Goal: Contribute content

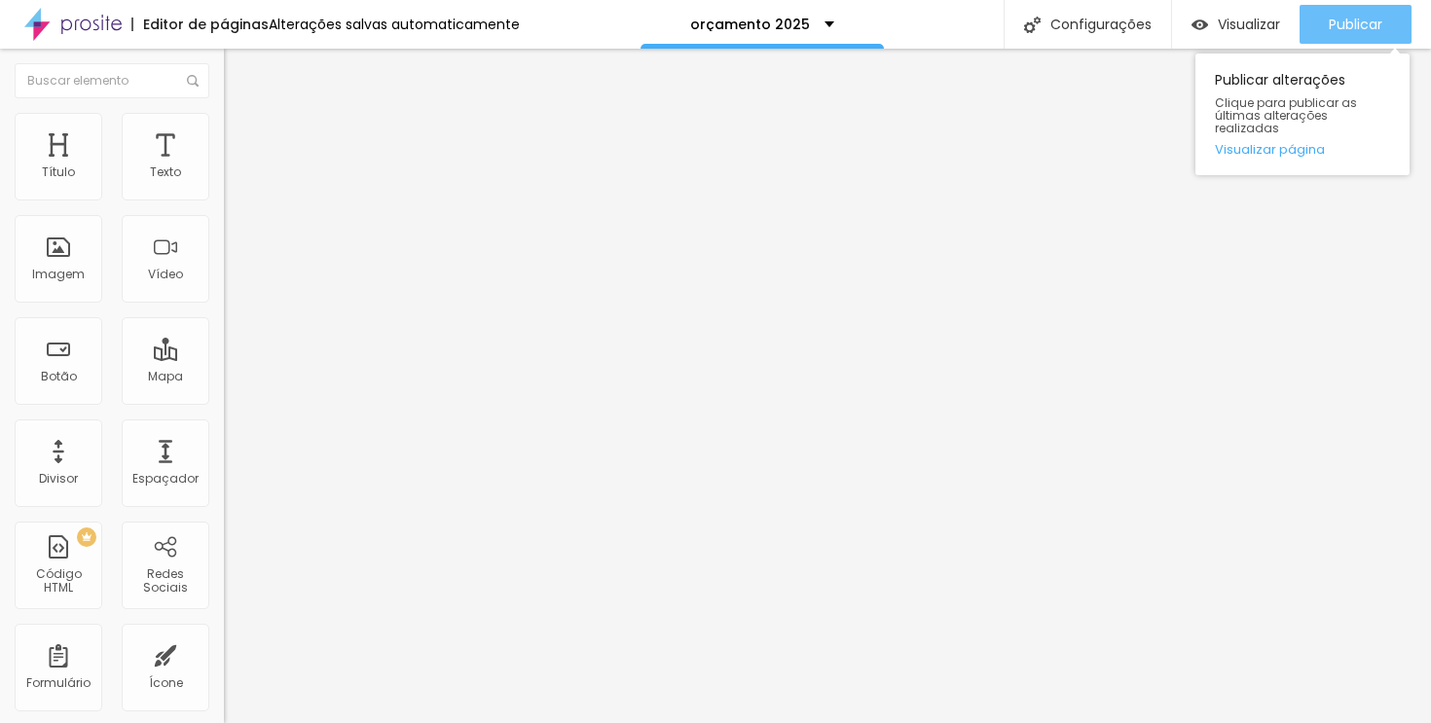
click at [1344, 21] on font "Publicar" at bounding box center [1356, 24] width 54 height 19
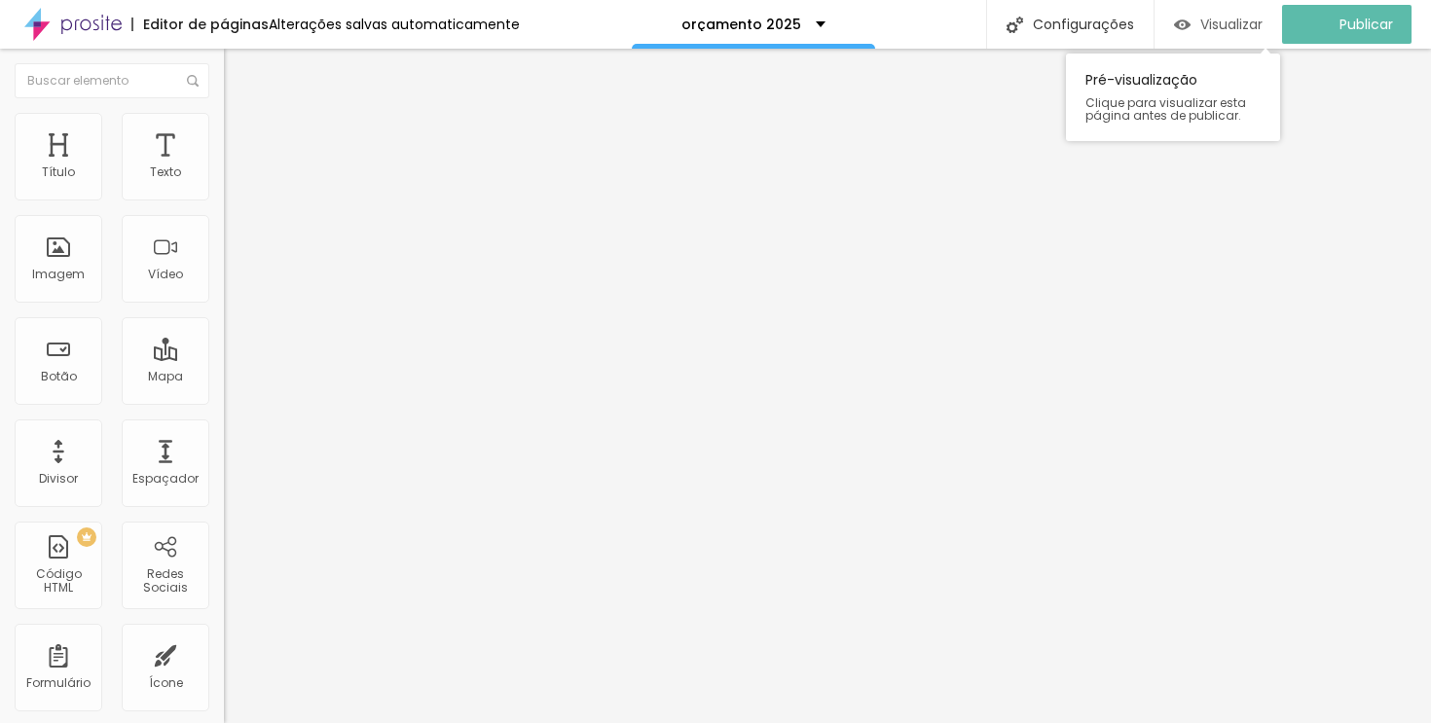
click at [1258, 25] on font "Visualizar" at bounding box center [1231, 24] width 62 height 19
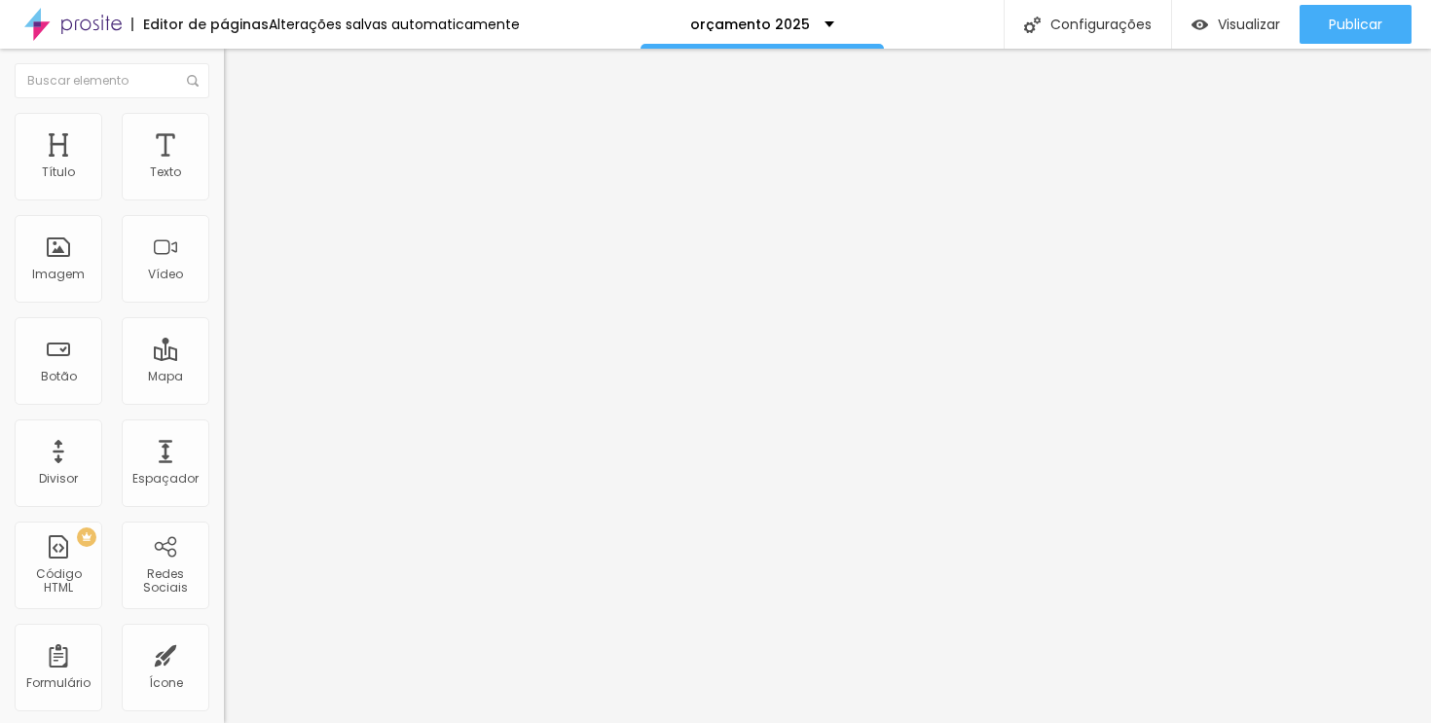
click at [232, 181] on icon "button" at bounding box center [238, 175] width 12 height 12
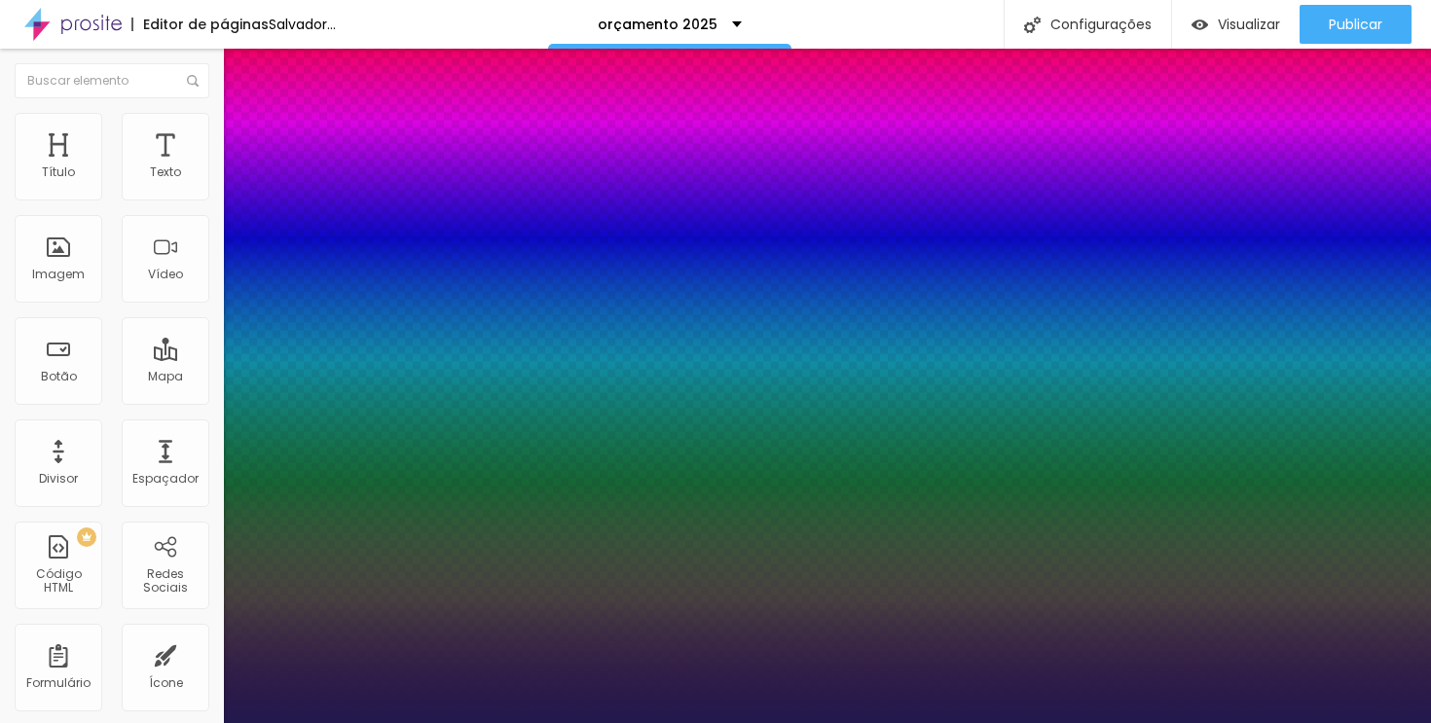
click at [832, 722] on div at bounding box center [715, 723] width 1431 height 0
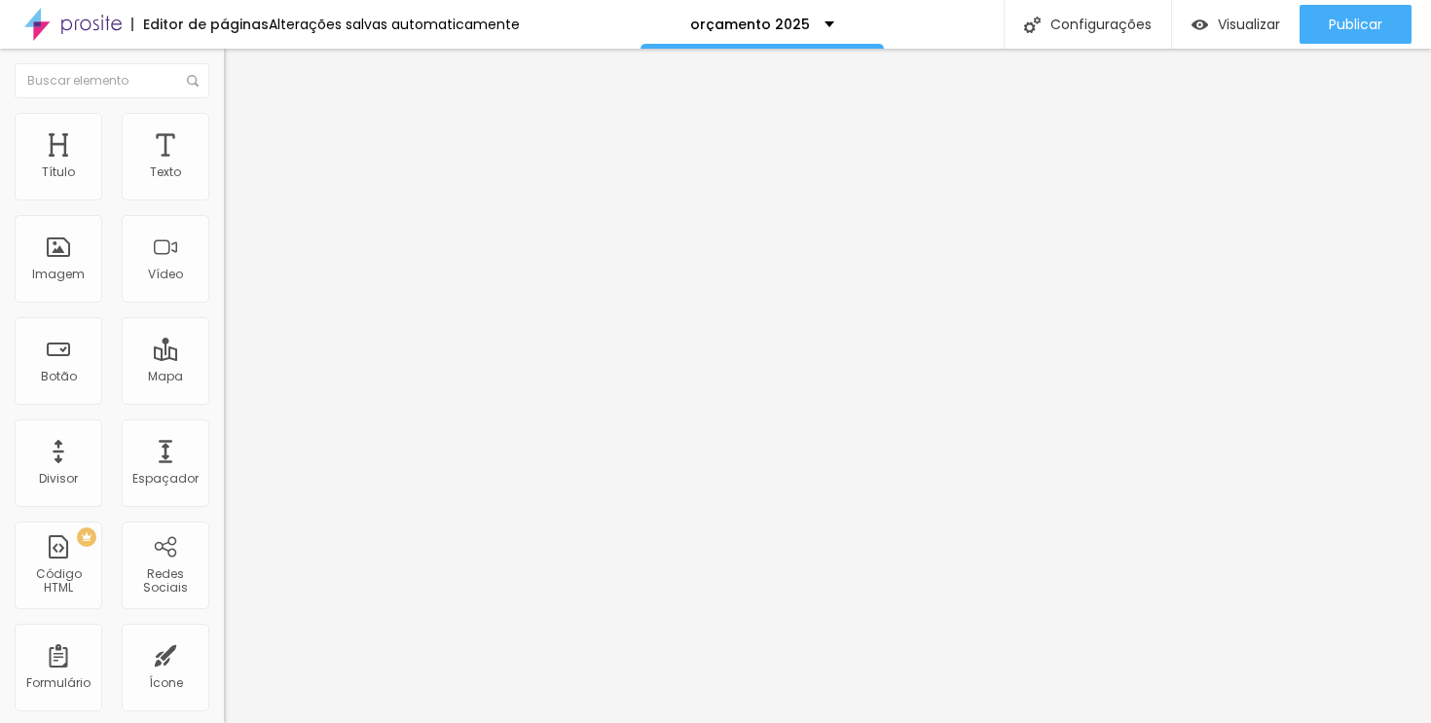
click at [224, 187] on button "button" at bounding box center [237, 176] width 27 height 20
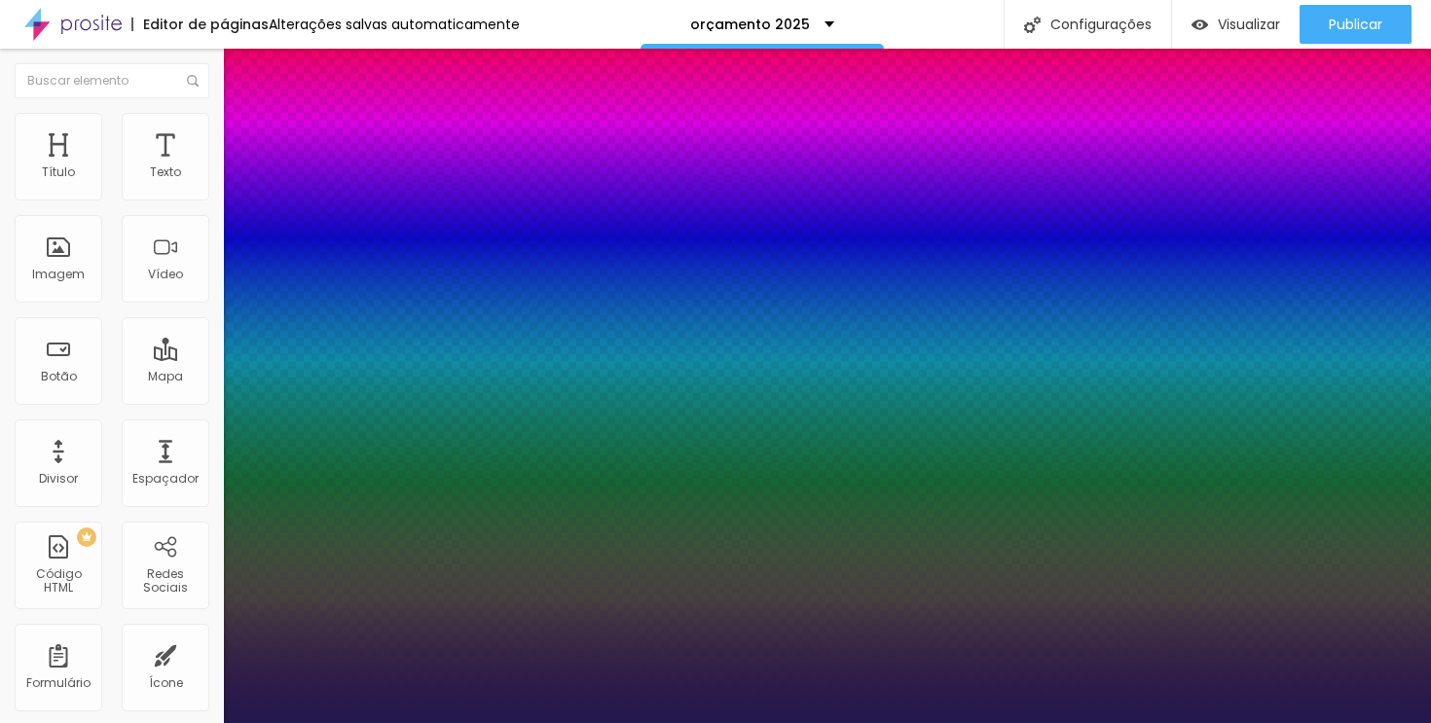
type input "42"
type input "44"
type input "45"
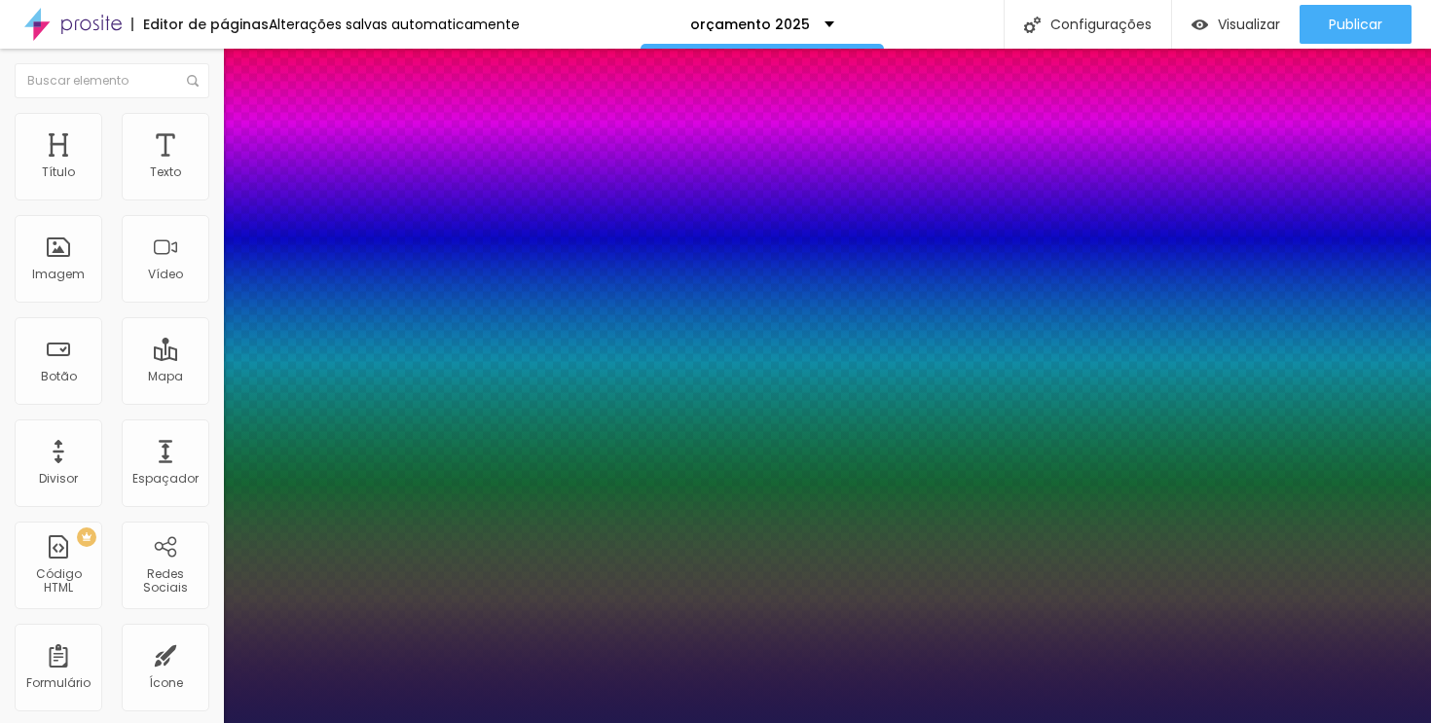
type input "45"
type input "47"
type input "48"
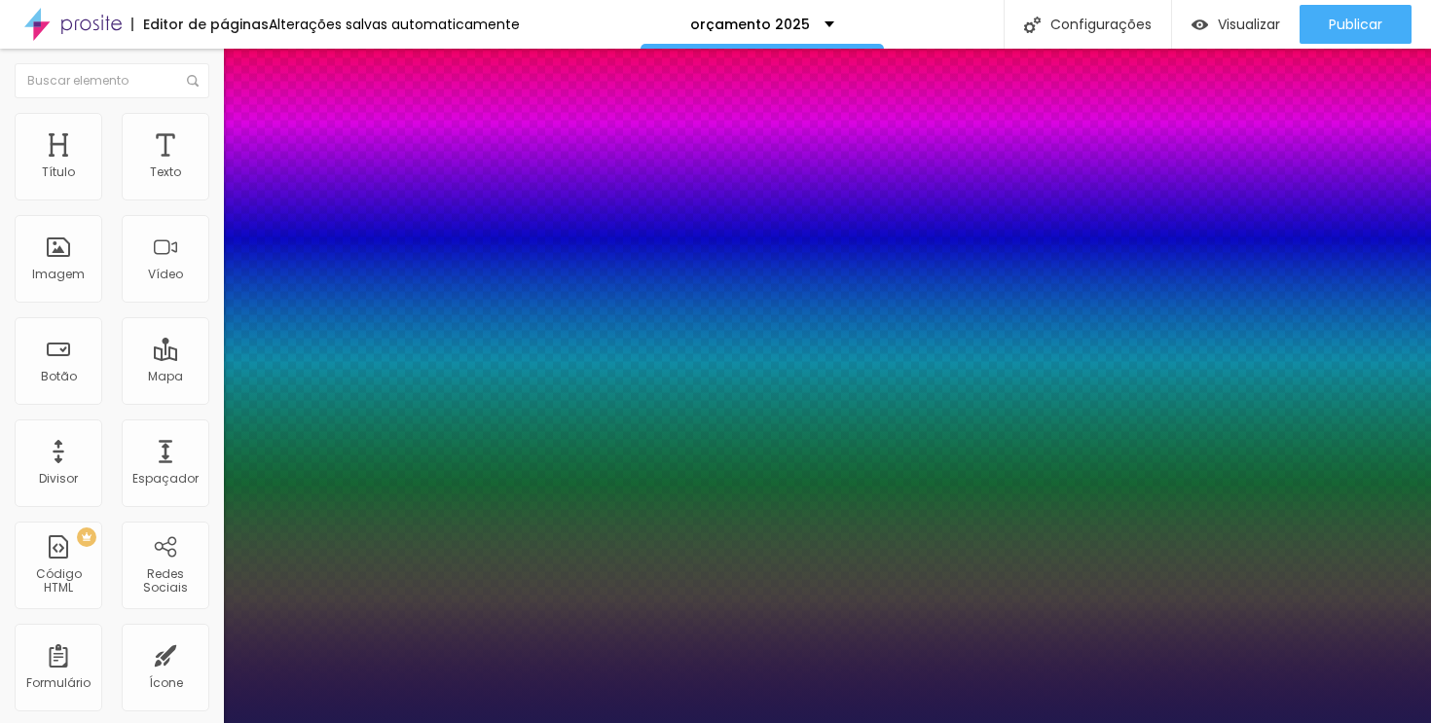
type input "49"
type input "50"
type input "49"
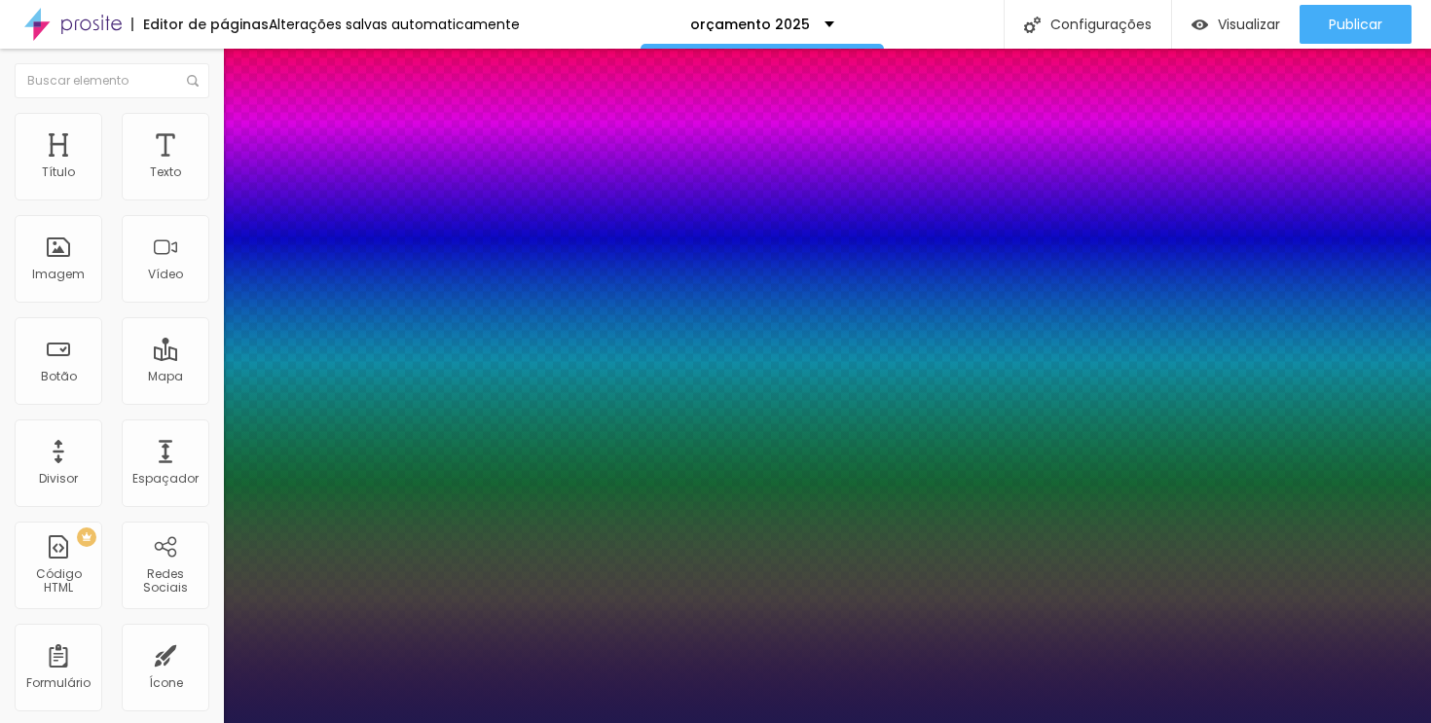
type input "49"
type input "48"
drag, startPoint x: 300, startPoint y: 330, endPoint x: 310, endPoint y: 329, distance: 10.8
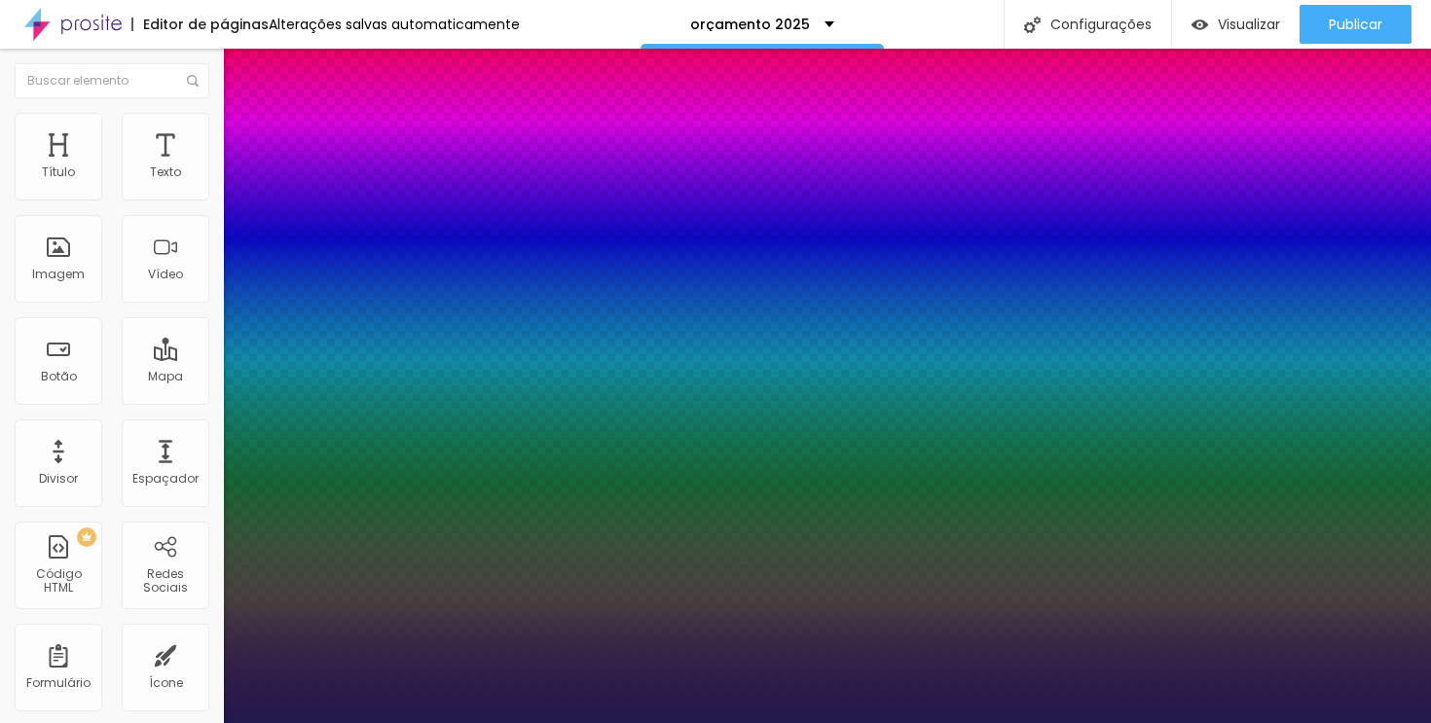
type input "8"
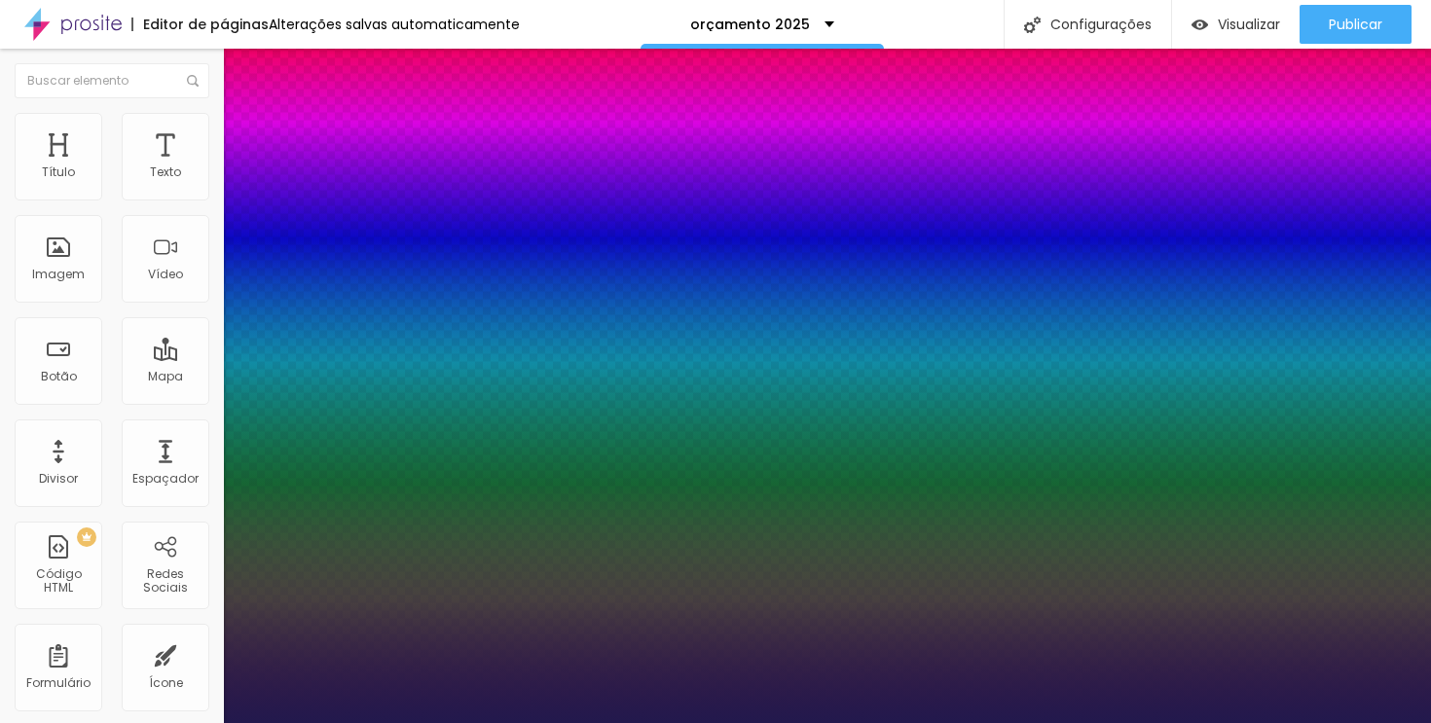
type input "3"
type input "39"
click at [840, 722] on div at bounding box center [715, 723] width 1431 height 0
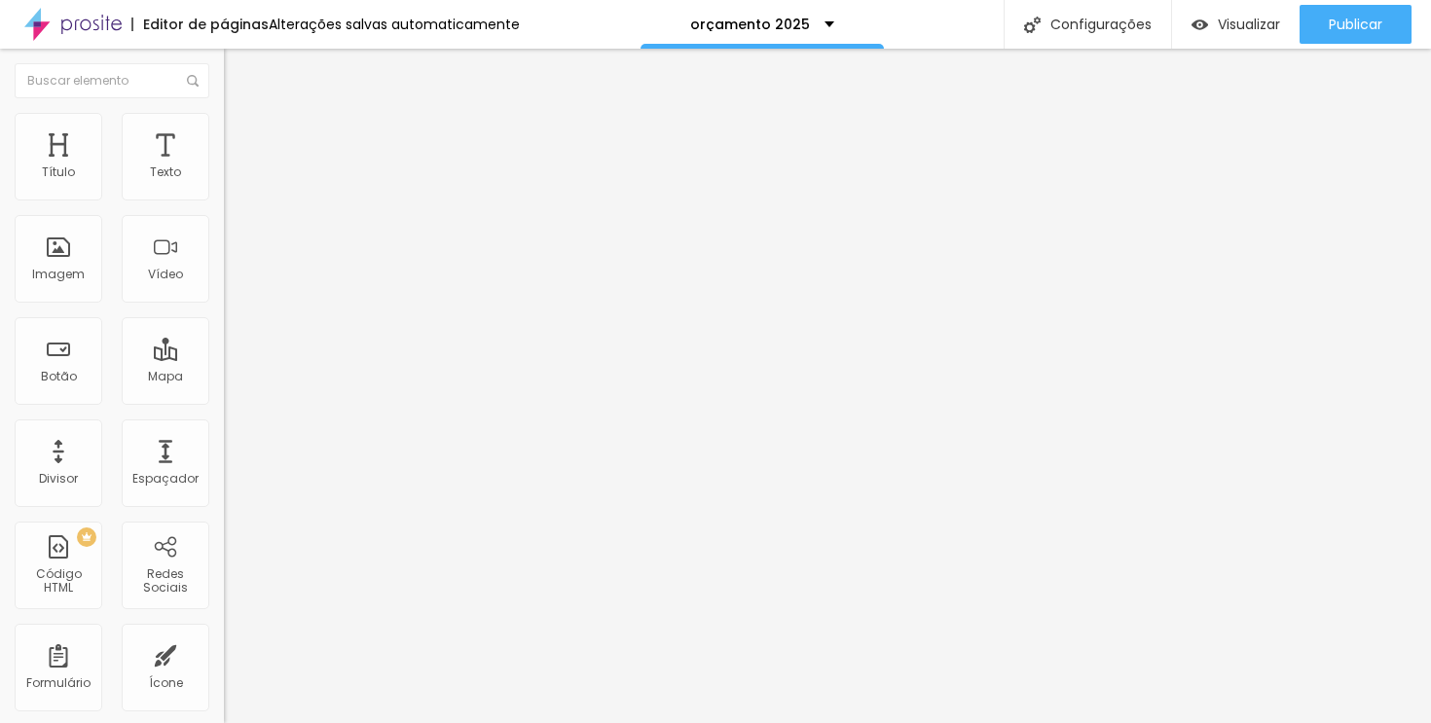
click at [224, 187] on button "button" at bounding box center [237, 176] width 27 height 20
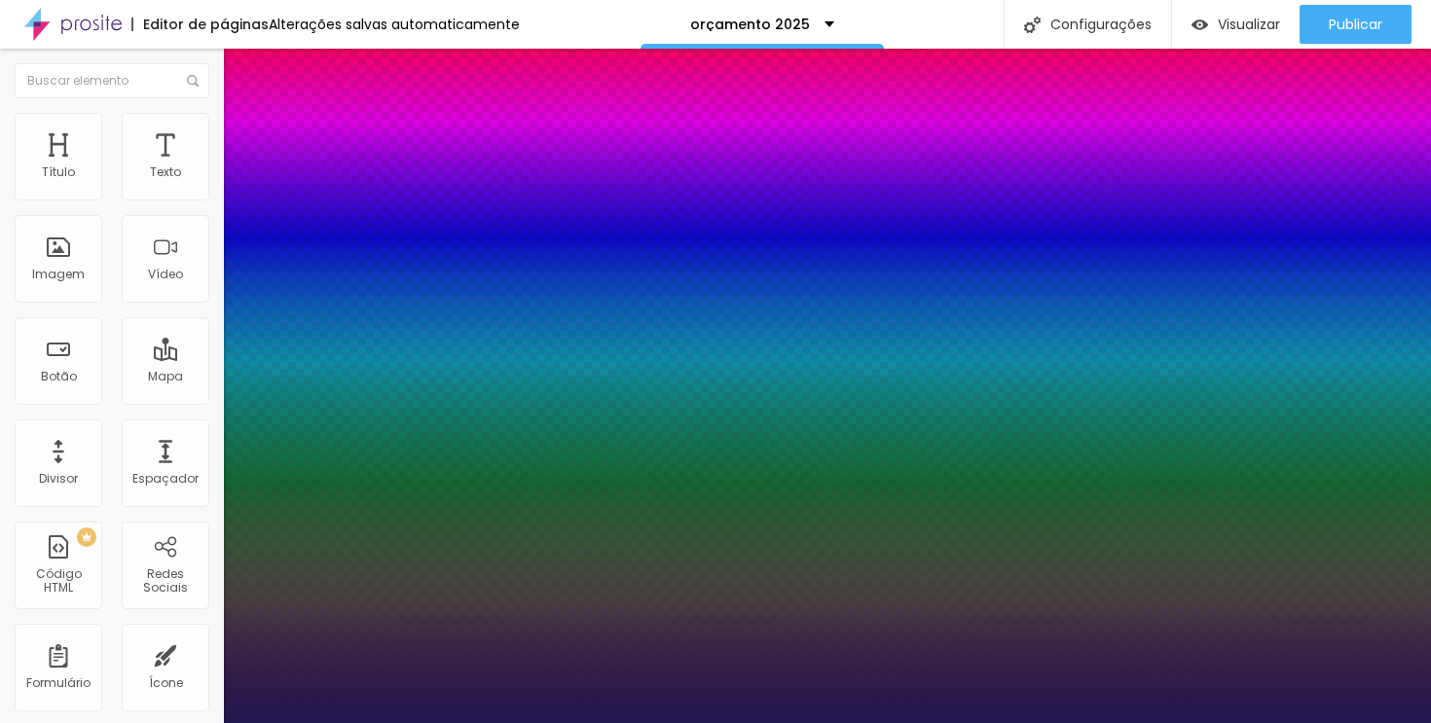
type input "1"
type input "8"
type input "3"
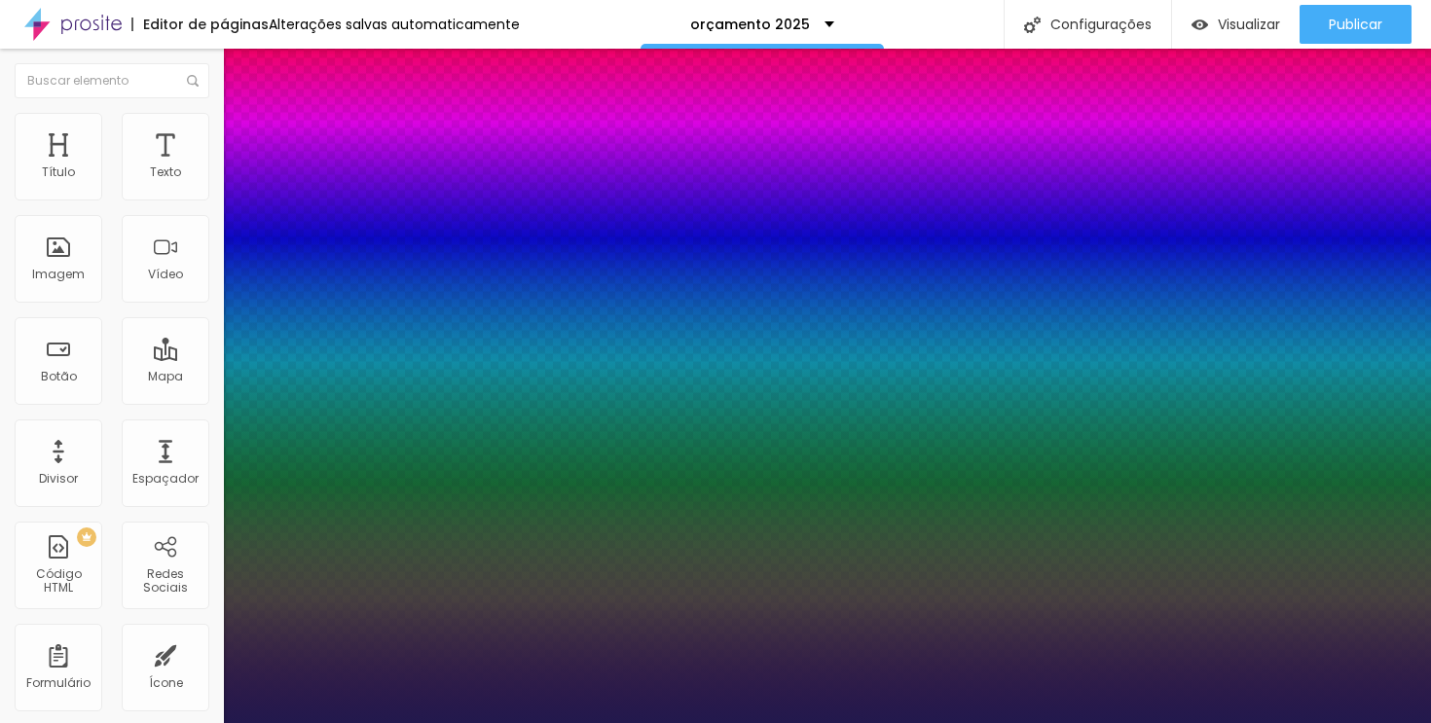
type input "1"
type input "39"
type input "1"
type input "39"
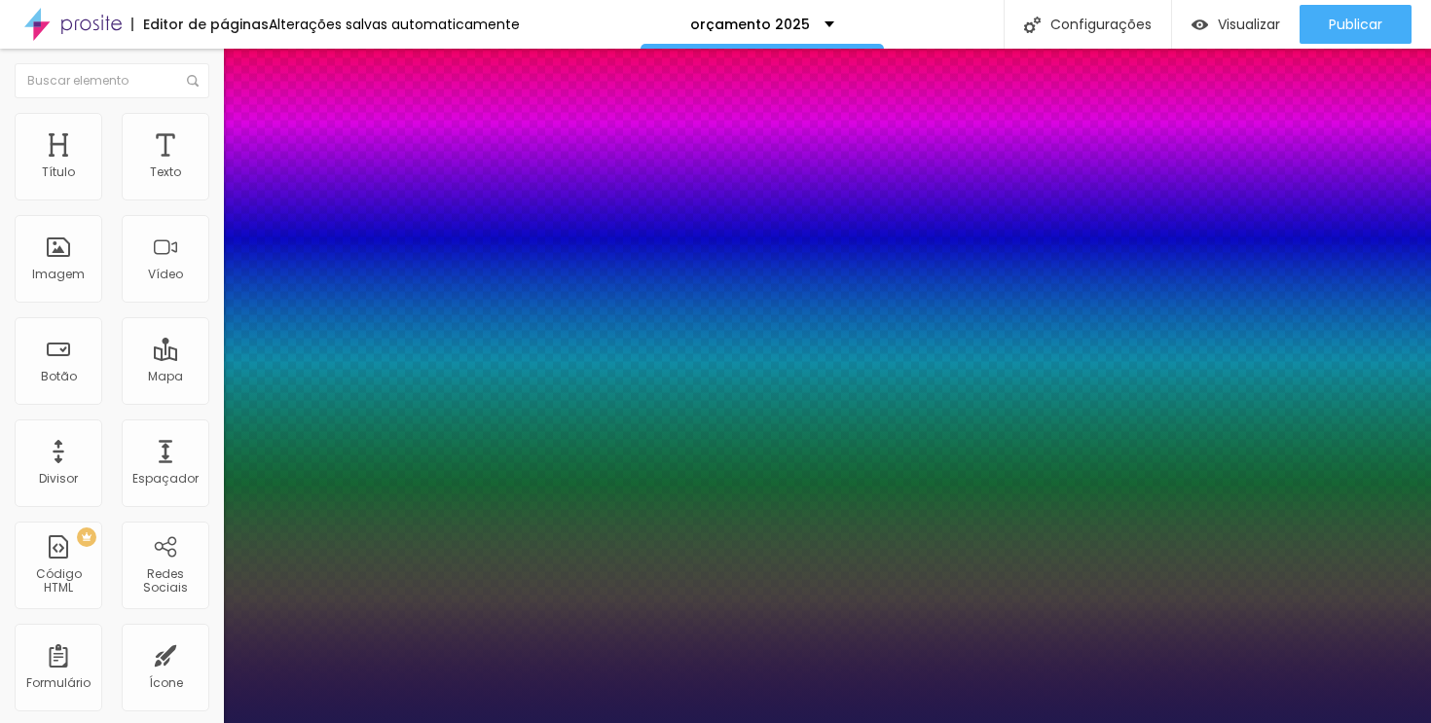
click at [659, 722] on div at bounding box center [715, 723] width 1431 height 0
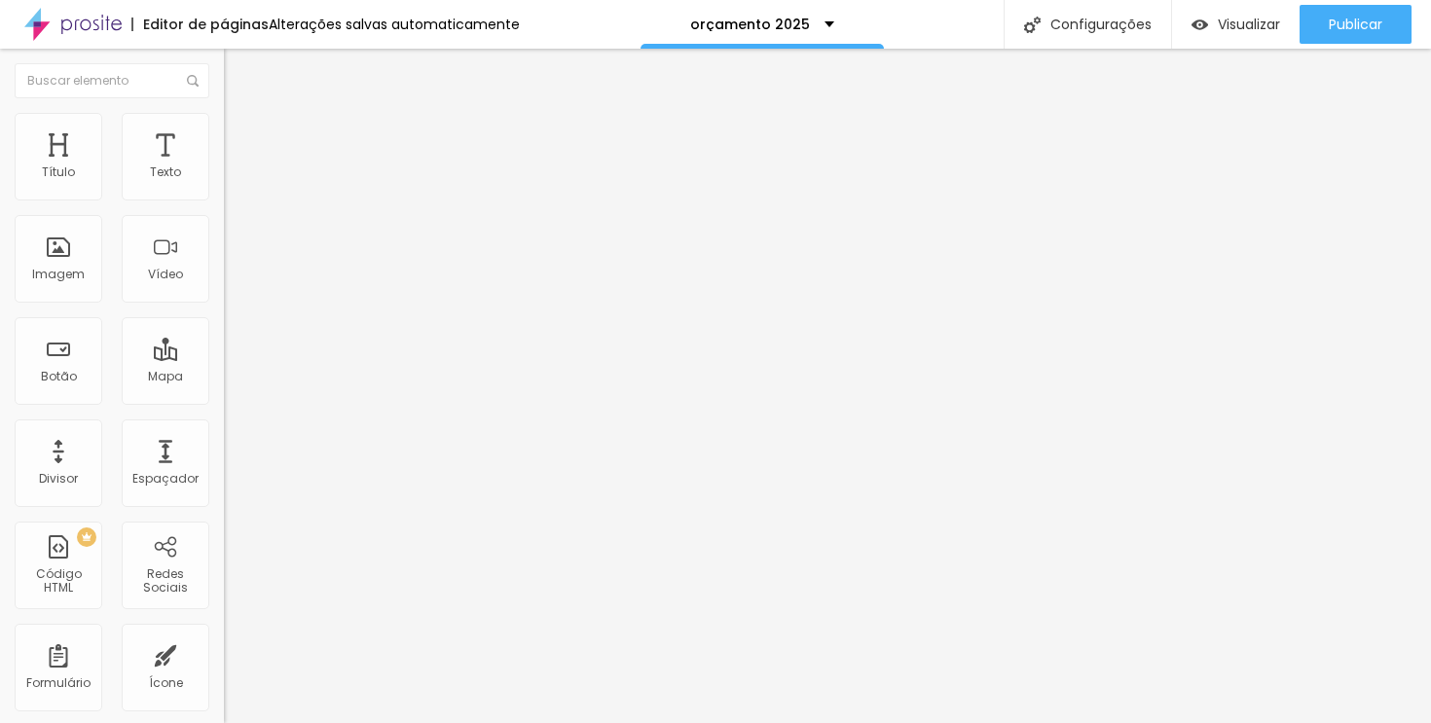
click at [224, 119] on li "Estilo" at bounding box center [336, 122] width 224 height 19
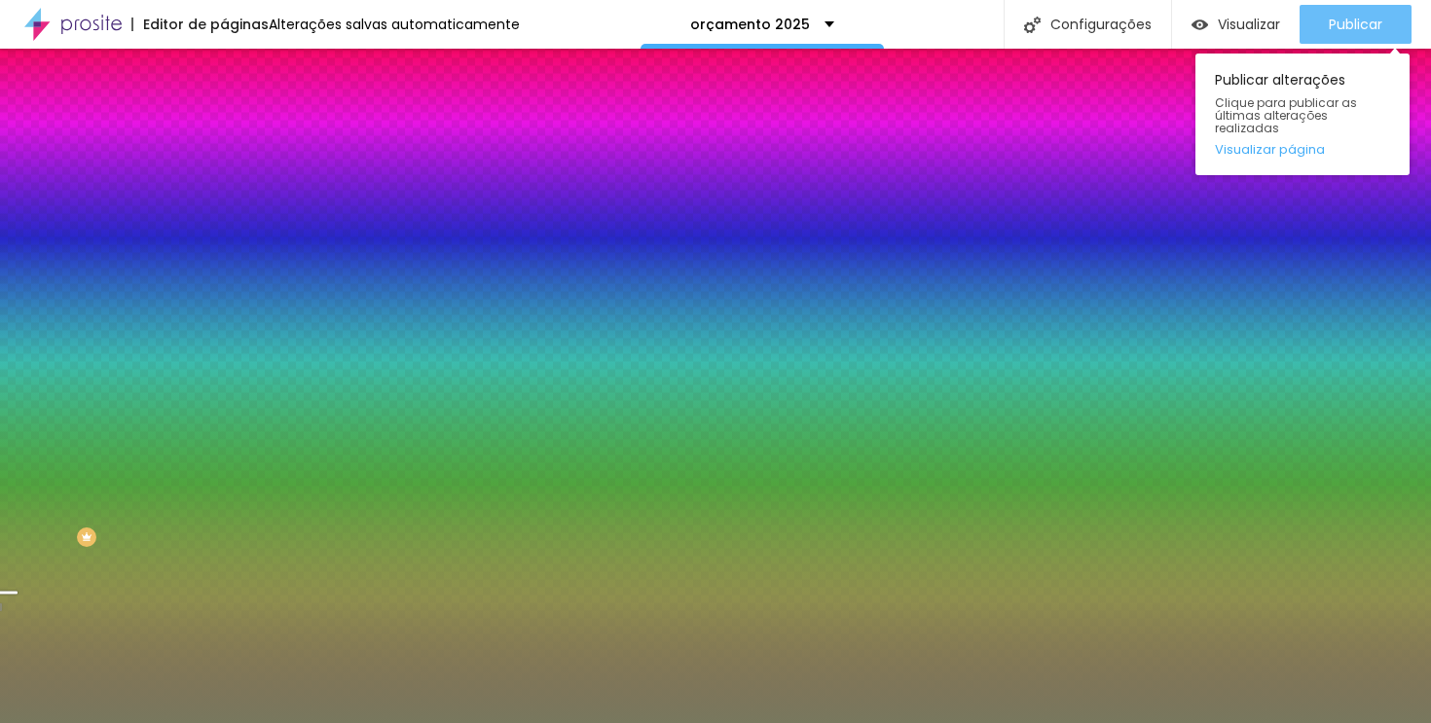
click at [1390, 21] on button "Publicar" at bounding box center [1355, 24] width 112 height 39
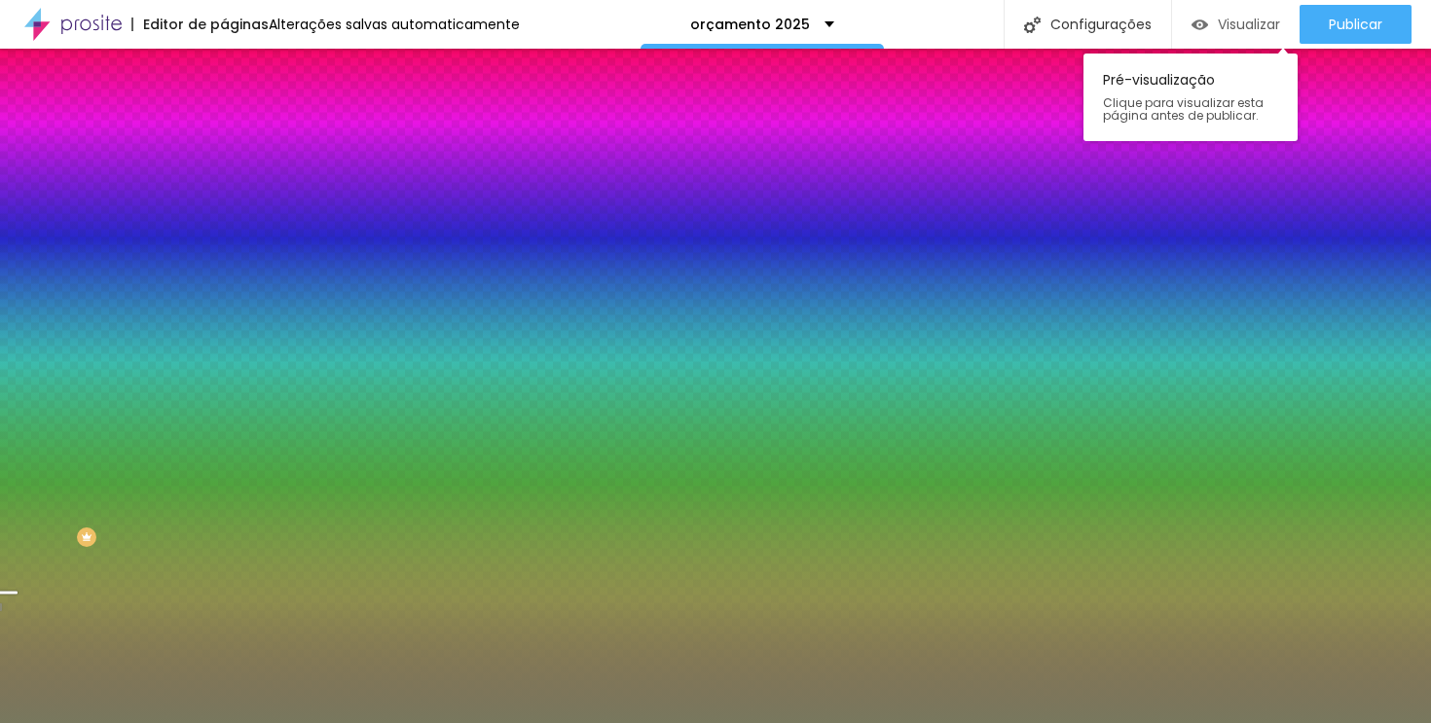
click at [1257, 31] on font "Visualizar" at bounding box center [1249, 24] width 62 height 19
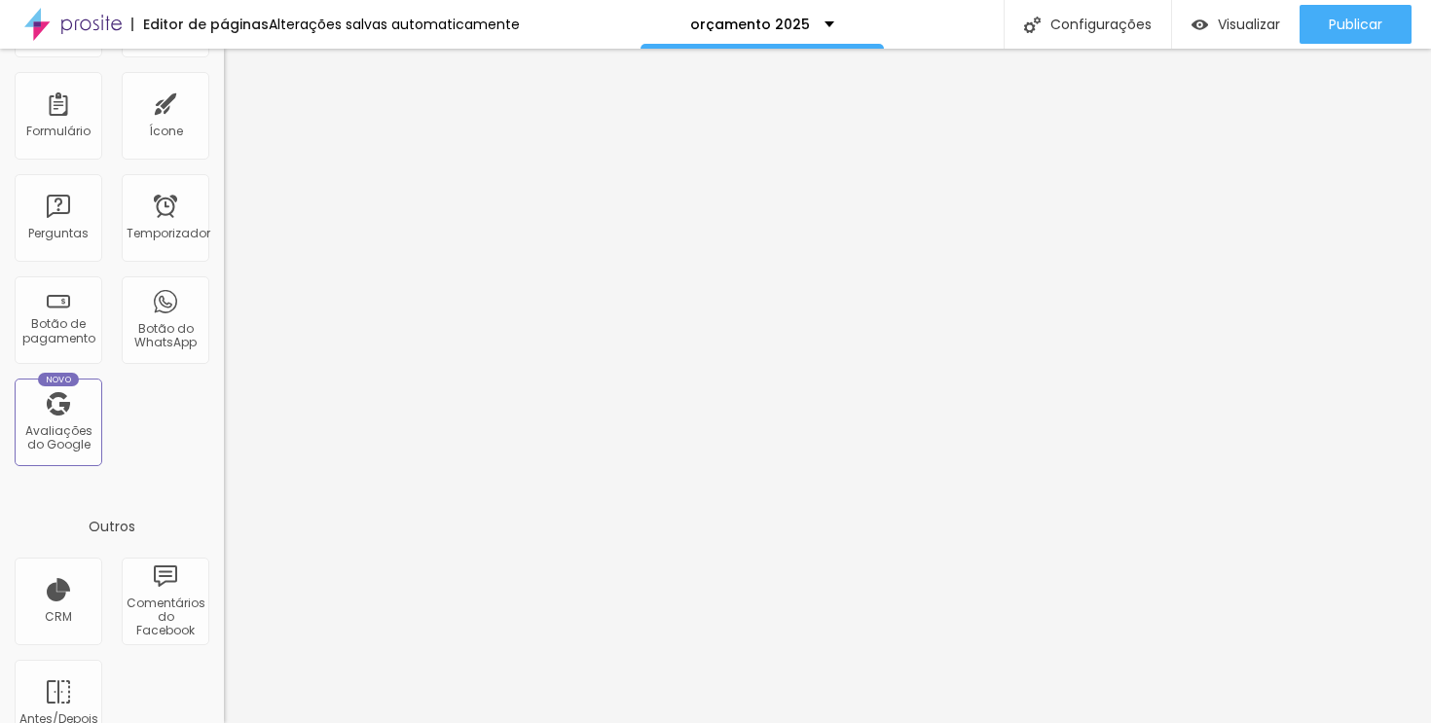
scroll to position [591, 0]
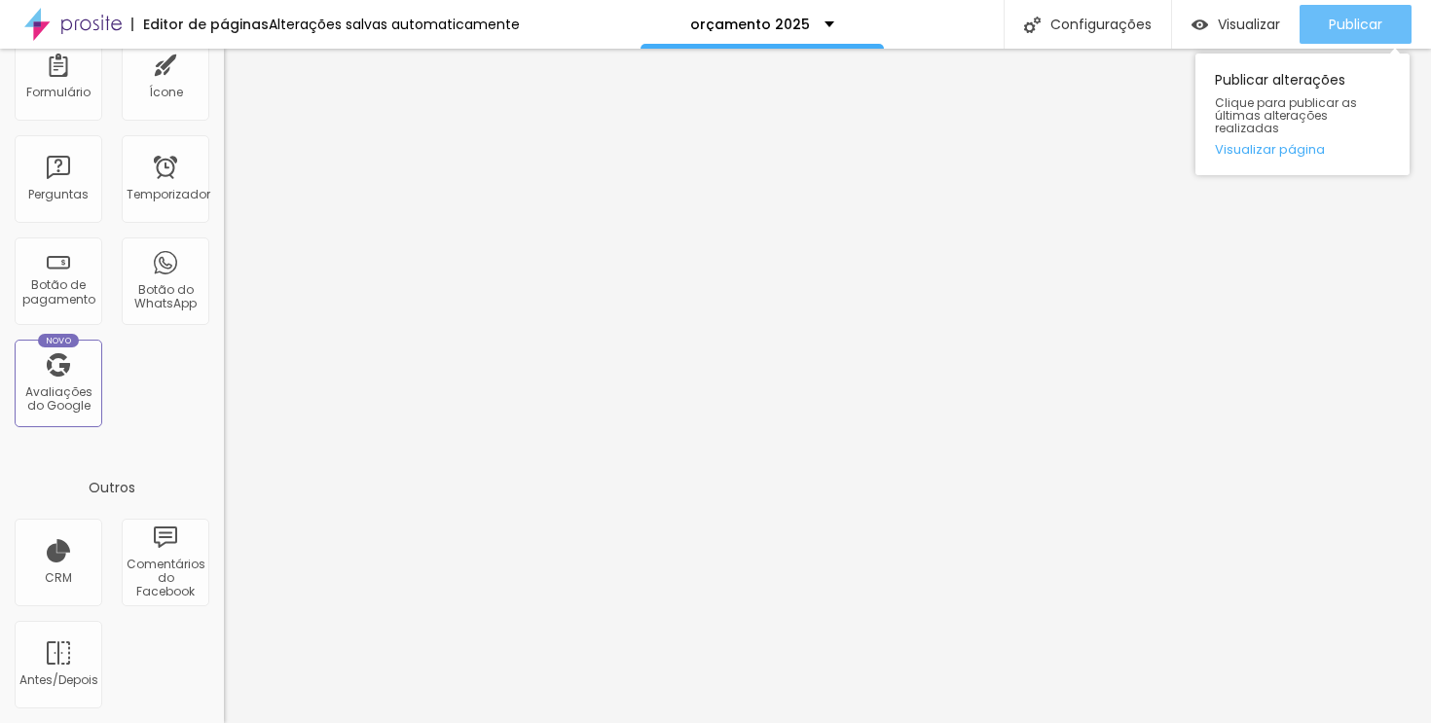
click at [1352, 19] on font "Publicar" at bounding box center [1356, 24] width 54 height 19
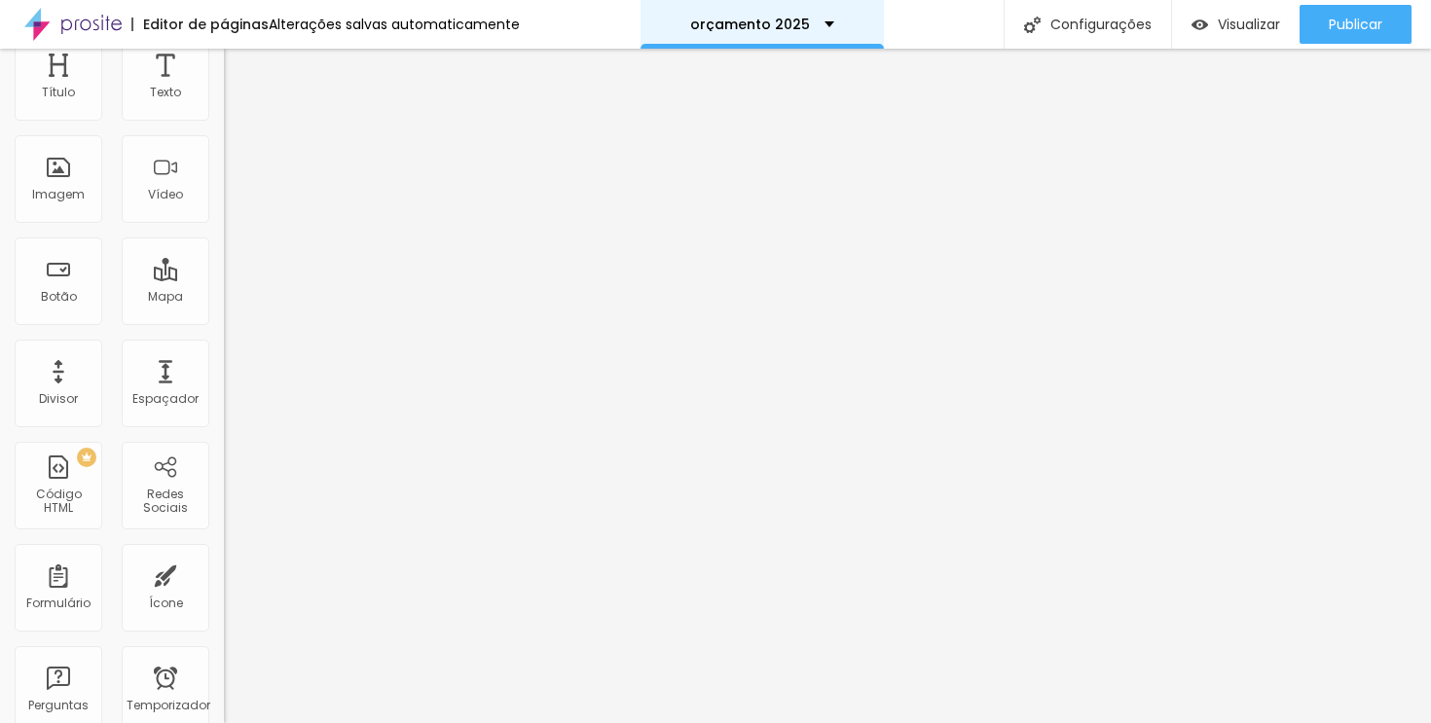
scroll to position [0, 0]
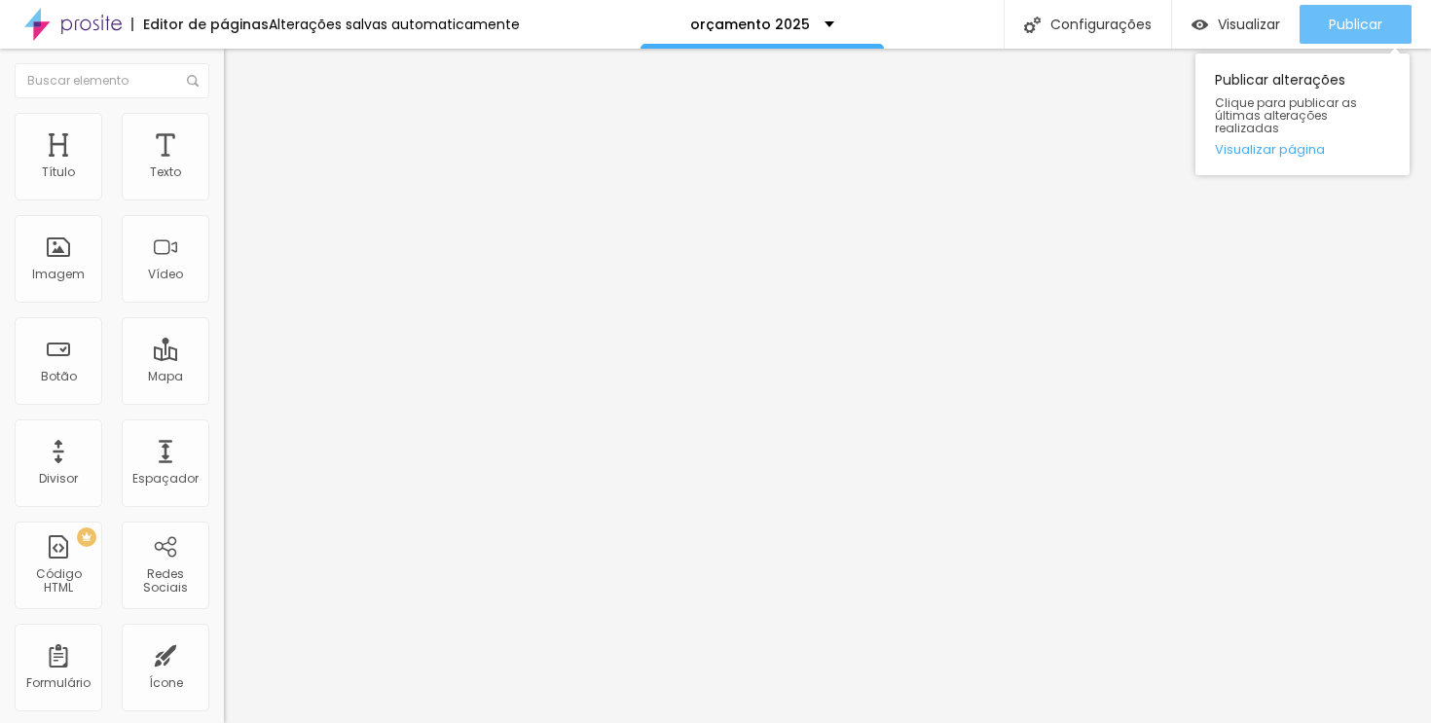
click at [1360, 20] on font "Publicar" at bounding box center [1356, 24] width 54 height 19
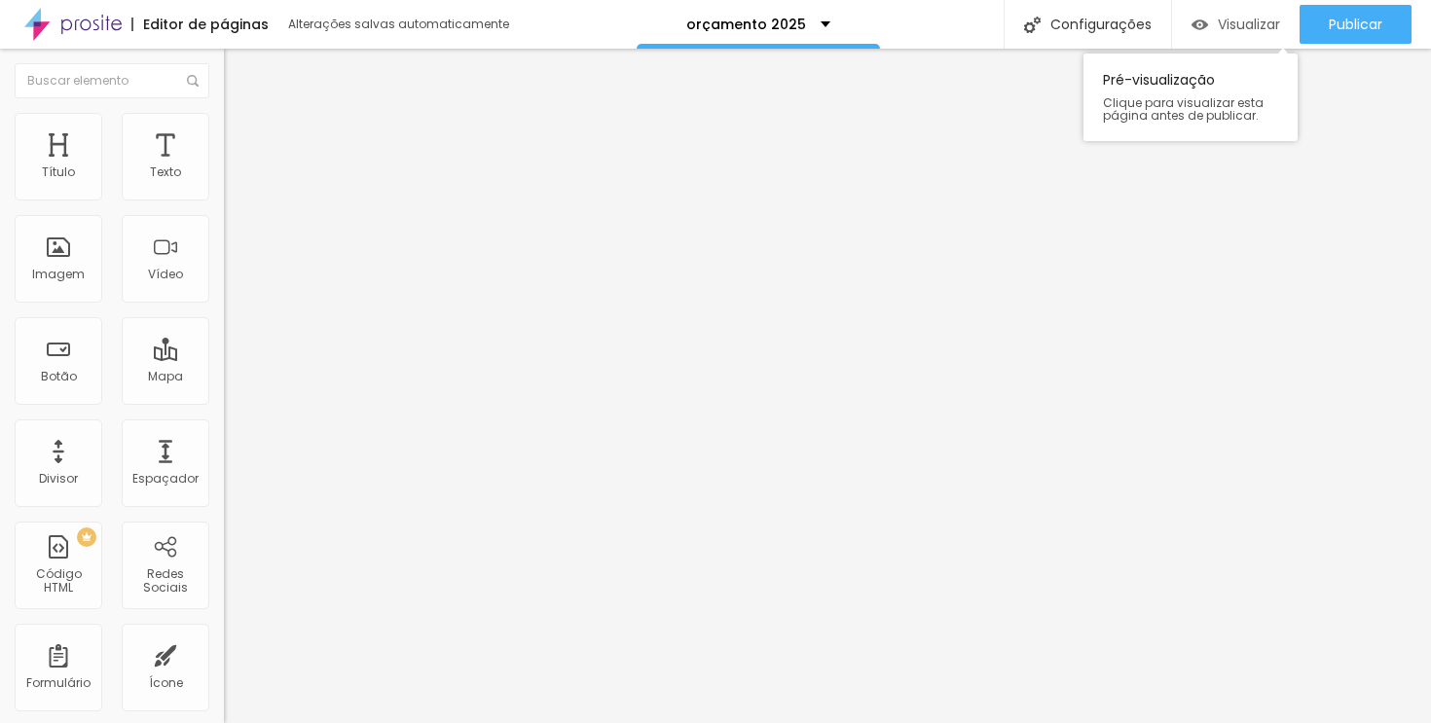
click at [1223, 29] on font "Visualizar" at bounding box center [1249, 24] width 62 height 19
click at [224, 601] on input "WhatsApp" at bounding box center [341, 610] width 234 height 19
click at [224, 601] on input "Fale comigo pelo WhatsApp" at bounding box center [341, 610] width 234 height 19
type input "Fale comigo pelo WhatsApp"
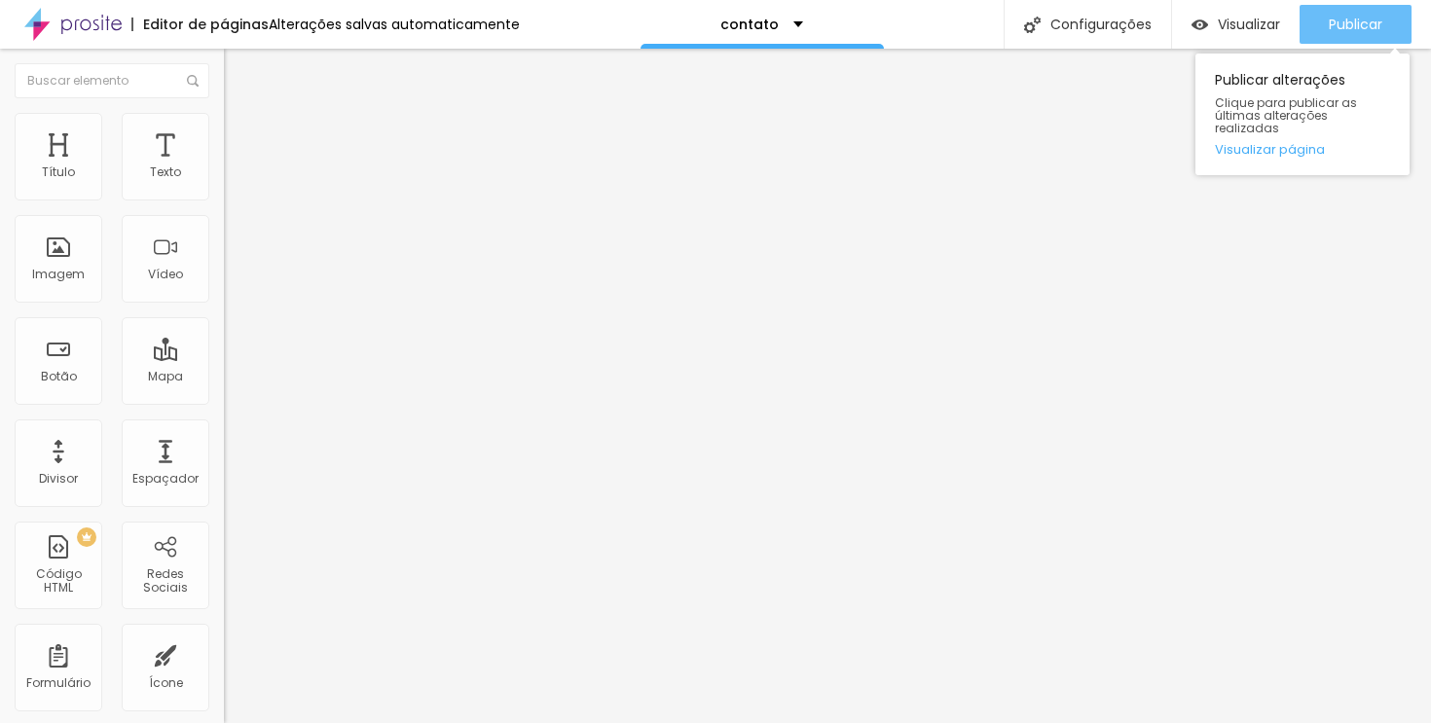
click at [1370, 14] on div "Publicar" at bounding box center [1356, 24] width 54 height 39
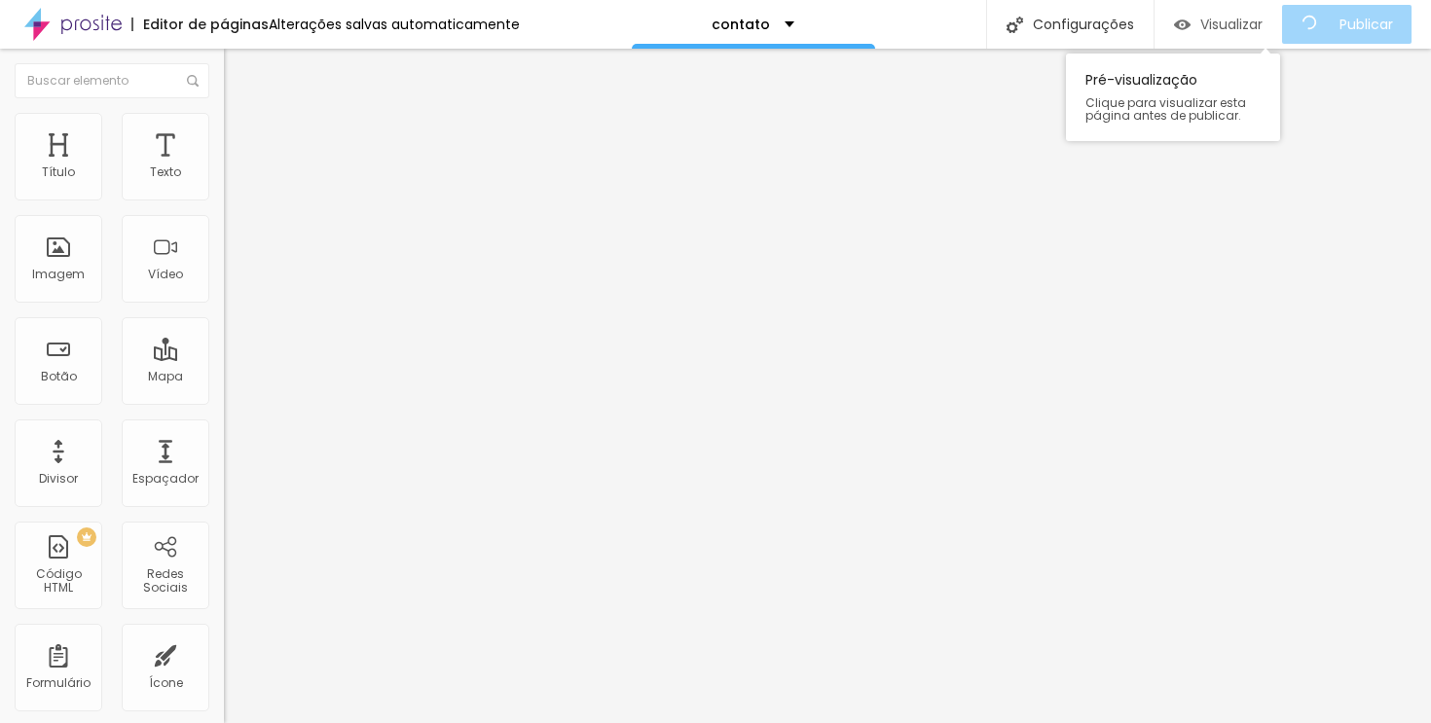
click at [1232, 17] on font "Visualizar" at bounding box center [1231, 24] width 62 height 19
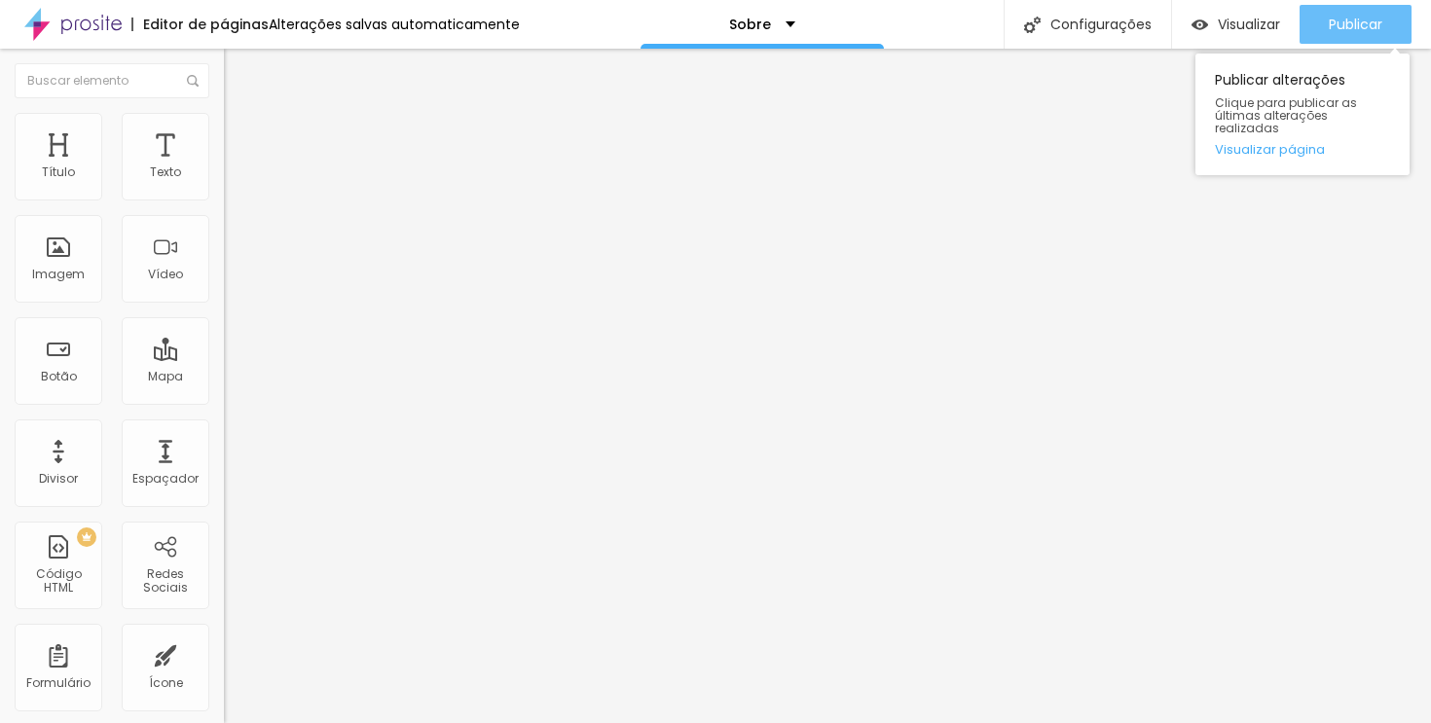
click at [1331, 23] on font "Publicar" at bounding box center [1356, 24] width 54 height 19
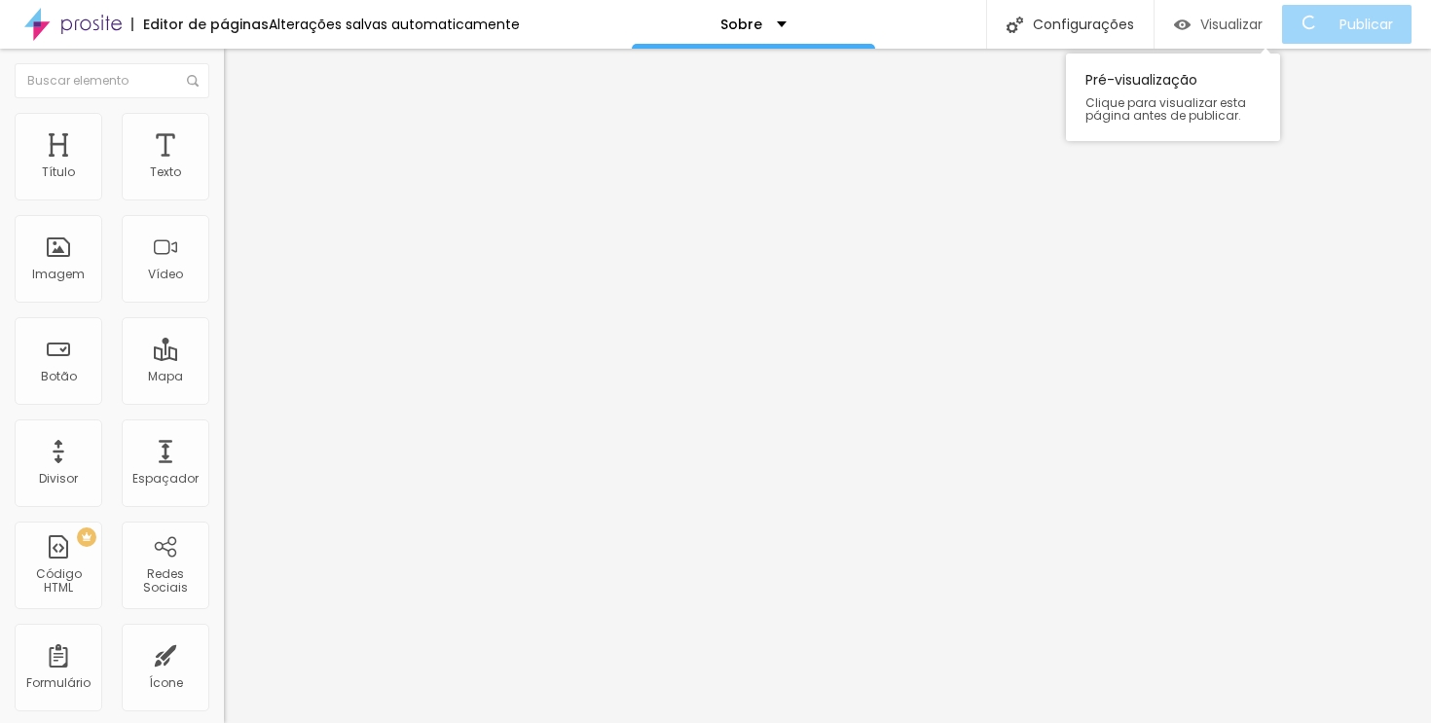
click at [1223, 24] on font "Visualizar" at bounding box center [1231, 24] width 62 height 19
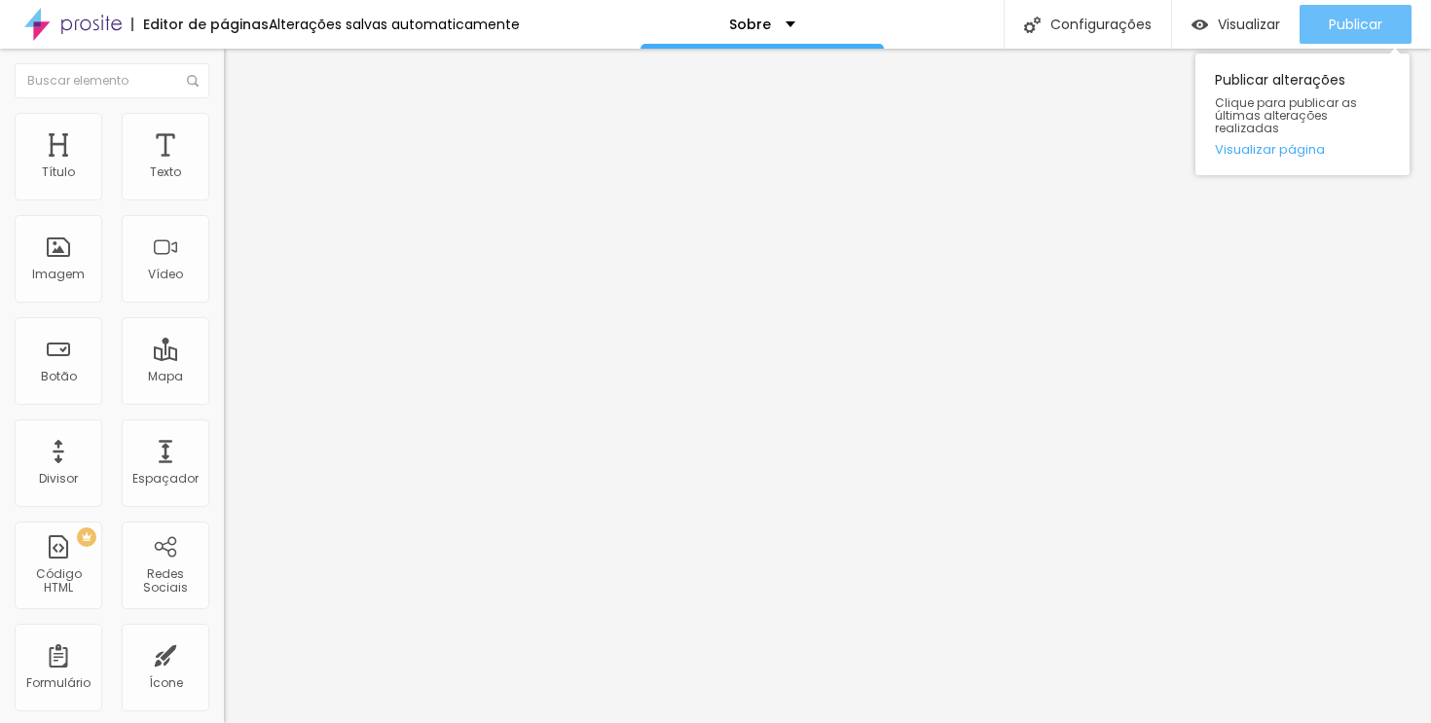
click at [1329, 8] on div "Publicar" at bounding box center [1356, 24] width 54 height 39
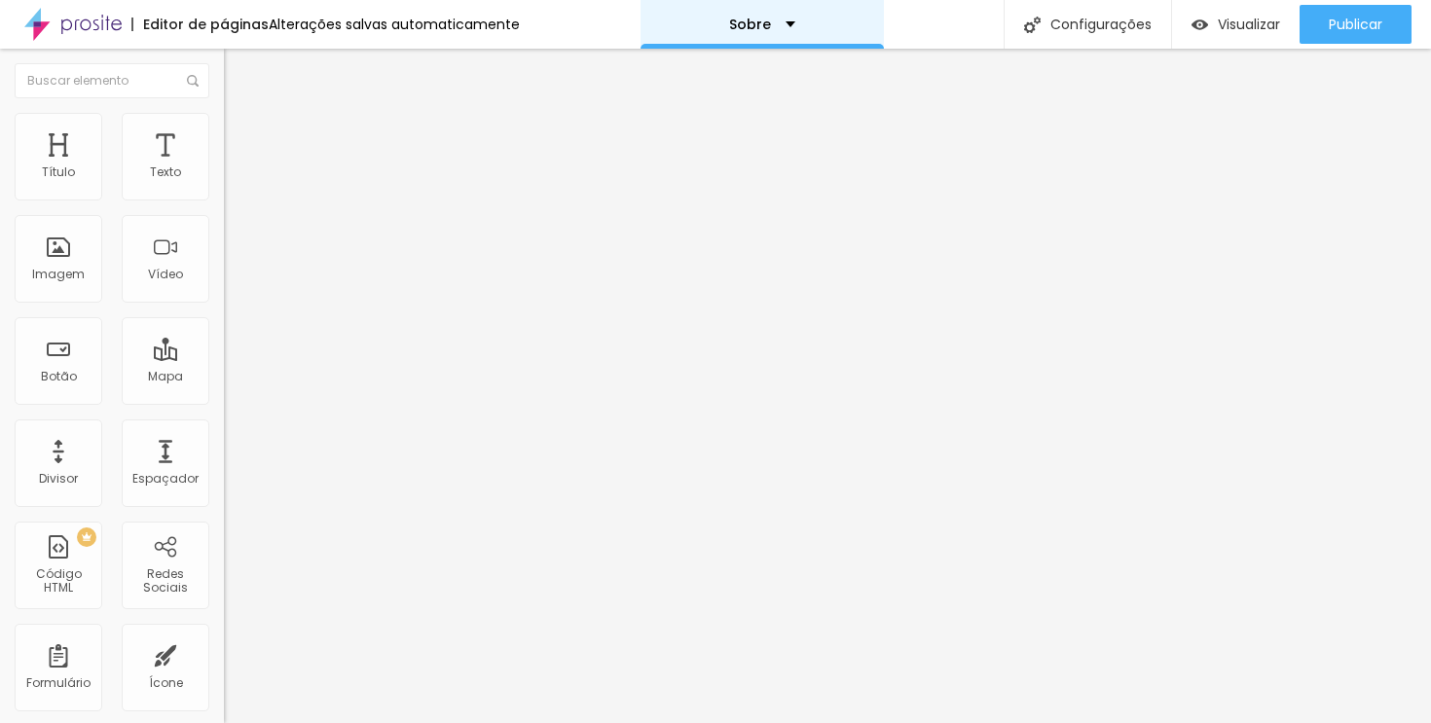
click at [778, 18] on div "Sobre" at bounding box center [762, 25] width 66 height 14
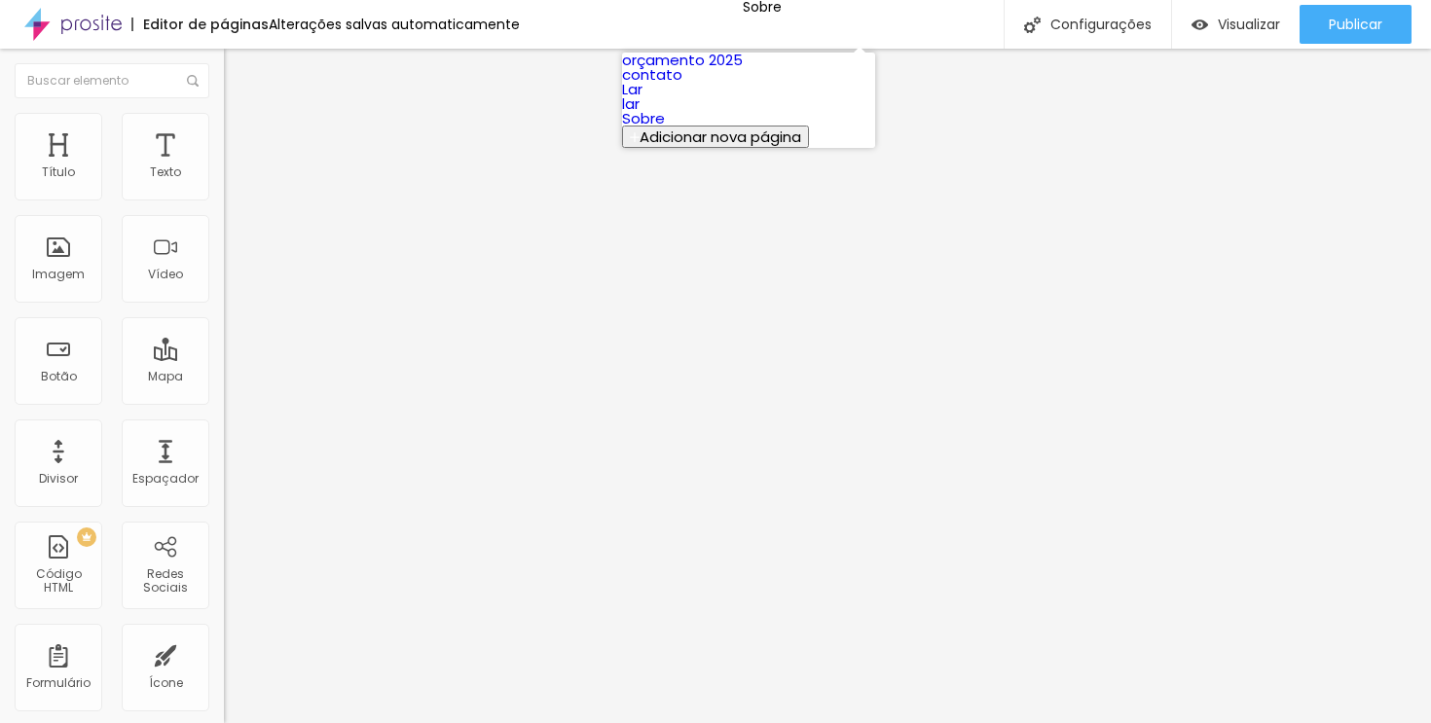
click at [642, 99] on link "Lar" at bounding box center [632, 89] width 20 height 20
